Goal: Task Accomplishment & Management: Manage account settings

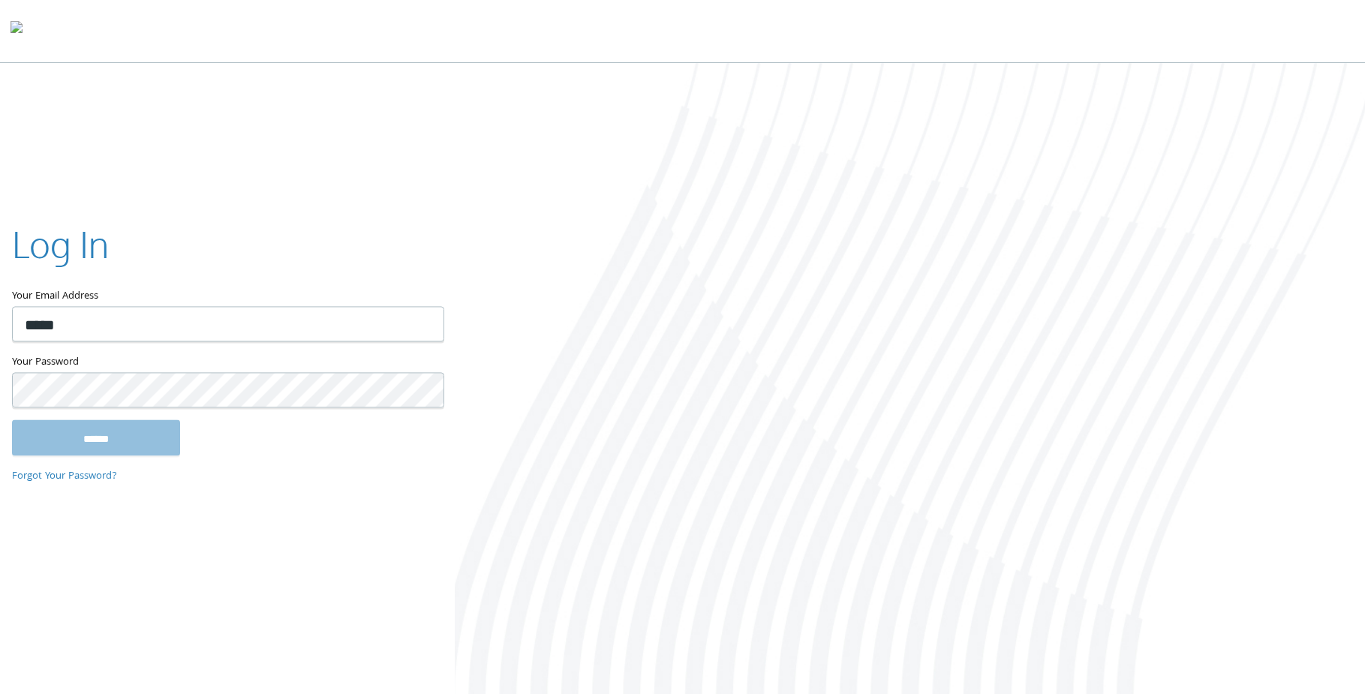
type input "**********"
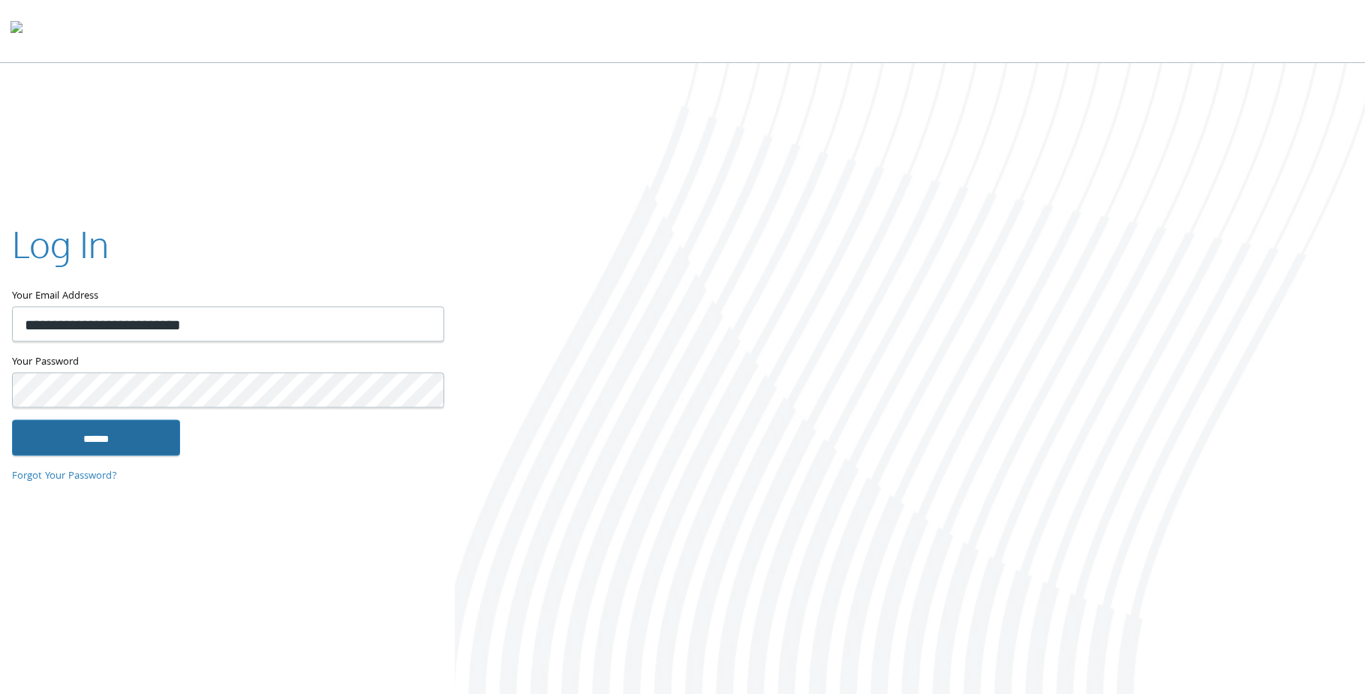
click at [155, 424] on input "******" at bounding box center [96, 437] width 168 height 36
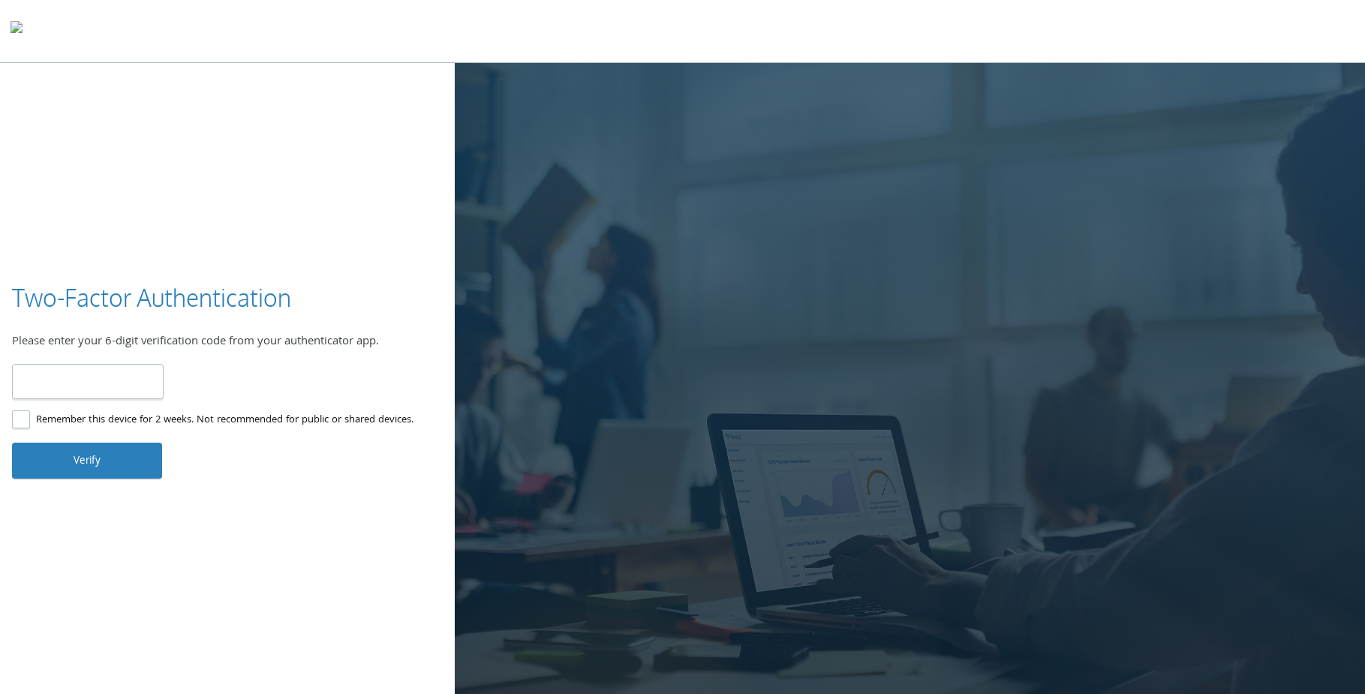
type input "******"
